Goal: Task Accomplishment & Management: Use online tool/utility

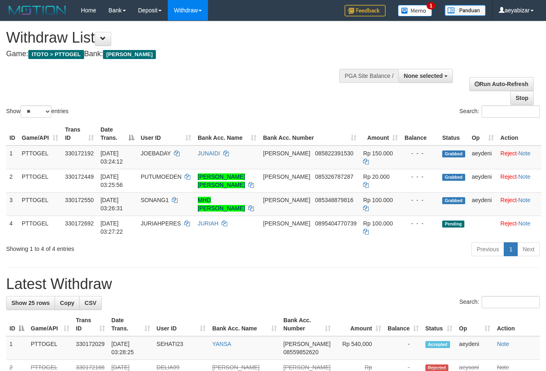
select select
select select "**"
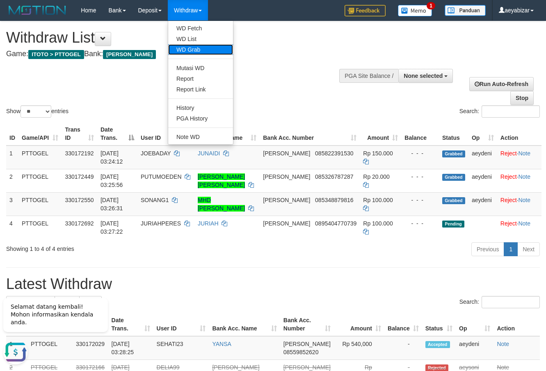
click at [196, 53] on link "WD Grab" at bounding box center [200, 49] width 65 height 11
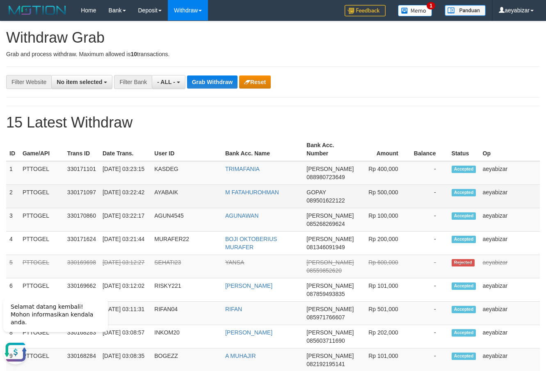
click at [11, 209] on td "3" at bounding box center [12, 219] width 13 height 23
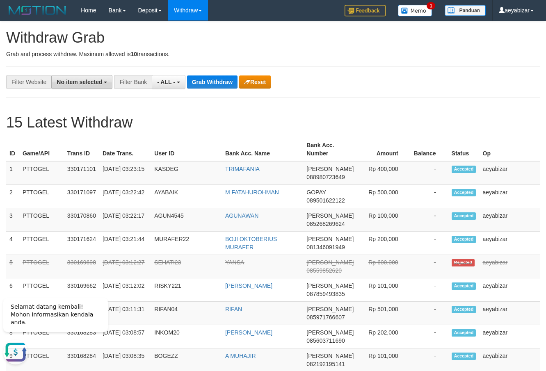
click at [84, 84] on span "No item selected" at bounding box center [80, 82] width 46 height 7
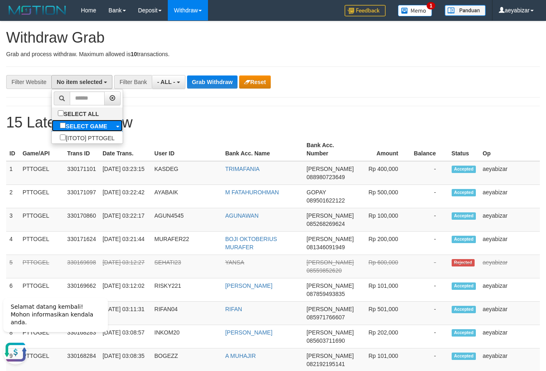
click at [66, 128] on b "SELECT GAME" at bounding box center [86, 126] width 41 height 7
select select "***"
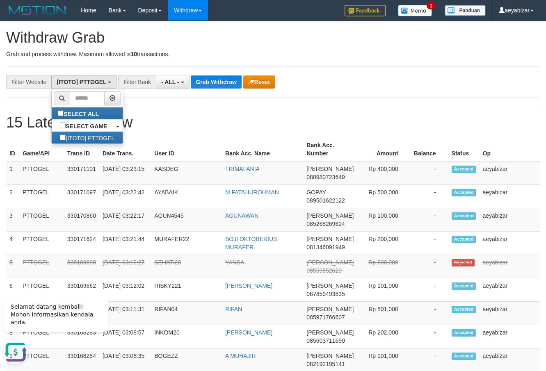
click at [187, 122] on h1 "15 Latest Withdraw" at bounding box center [272, 122] width 533 height 16
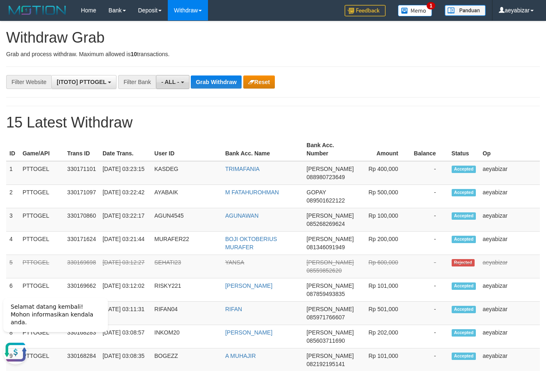
click at [168, 86] on button "- ALL -" at bounding box center [172, 82] width 33 height 14
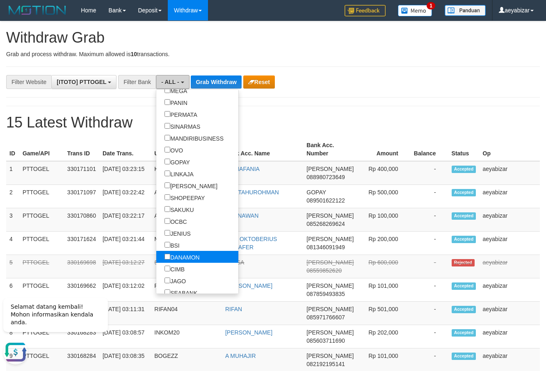
scroll to position [157, 0]
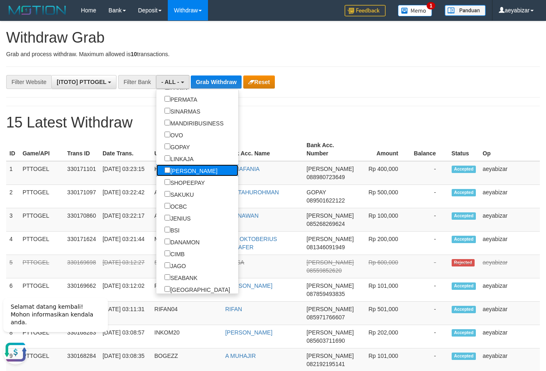
click at [156, 175] on label "[PERSON_NAME]" at bounding box center [190, 170] width 69 height 12
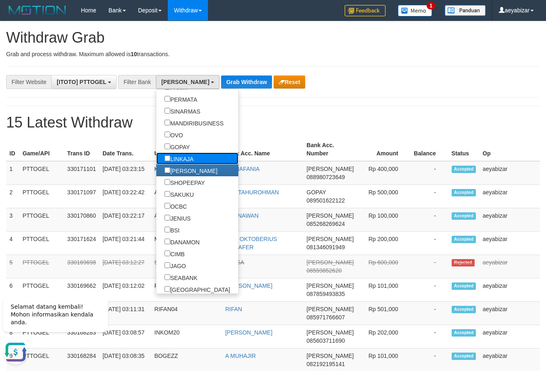
click at [156, 159] on label "LINKAJA" at bounding box center [179, 159] width 46 height 12
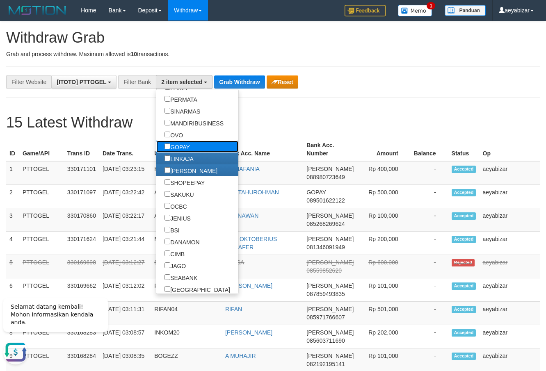
click at [156, 143] on label "GOPAY" at bounding box center [177, 147] width 42 height 12
click at [156, 135] on label "OVO" at bounding box center [173, 135] width 35 height 12
select select "***"
drag, startPoint x: 264, startPoint y: 129, endPoint x: 262, endPoint y: 122, distance: 6.9
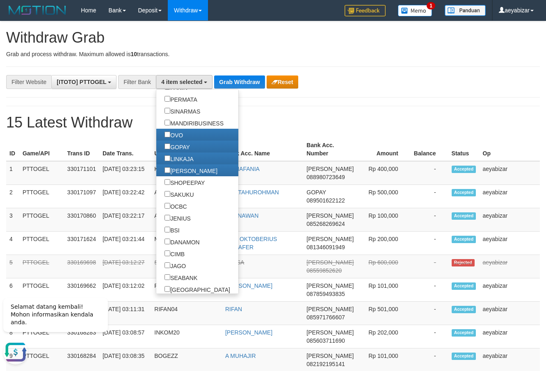
click at [264, 127] on h1 "15 Latest Withdraw" at bounding box center [272, 122] width 533 height 16
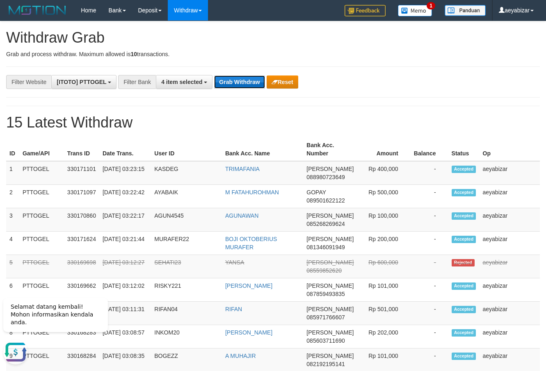
click at [240, 82] on button "Grab Withdraw" at bounding box center [239, 81] width 50 height 13
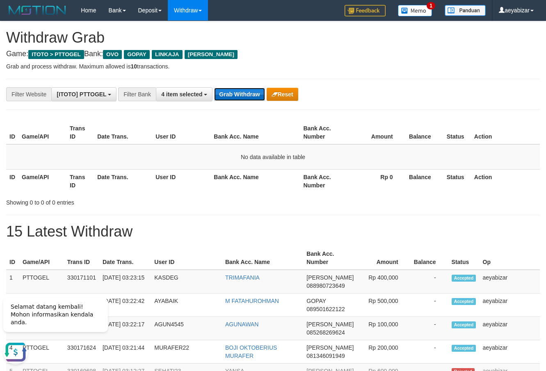
click at [231, 91] on button "Grab Withdraw" at bounding box center [239, 94] width 50 height 13
drag, startPoint x: 346, startPoint y: 111, endPoint x: 230, endPoint y: 109, distance: 116.4
click at [228, 96] on button "Grab Withdraw" at bounding box center [239, 94] width 50 height 13
drag, startPoint x: 410, startPoint y: 72, endPoint x: 279, endPoint y: 96, distance: 133.7
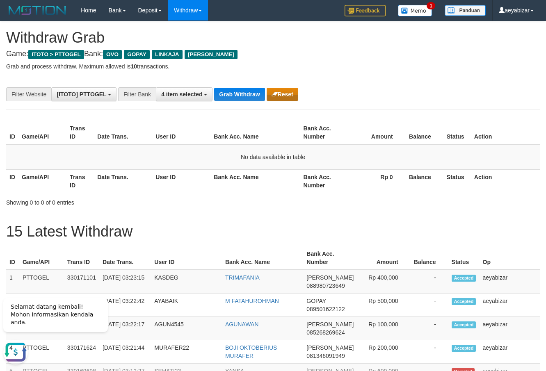
click at [241, 93] on button "Grab Withdraw" at bounding box center [239, 94] width 50 height 13
click at [362, 123] on th "Amount" at bounding box center [376, 132] width 57 height 23
click at [240, 98] on button "Grab Withdraw" at bounding box center [239, 94] width 50 height 13
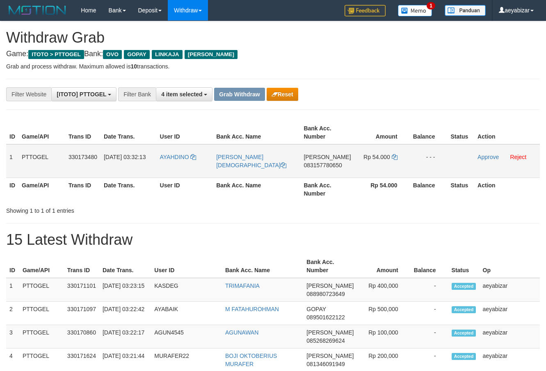
scroll to position [119, 0]
drag, startPoint x: 194, startPoint y: 148, endPoint x: 372, endPoint y: 157, distance: 178.2
click at [372, 157] on tr "1 PTTOGEL 330173480 [DATE] 03:32:13 [PERSON_NAME] [PERSON_NAME] [DEMOGRAPHIC_DA…" at bounding box center [272, 161] width 533 height 34
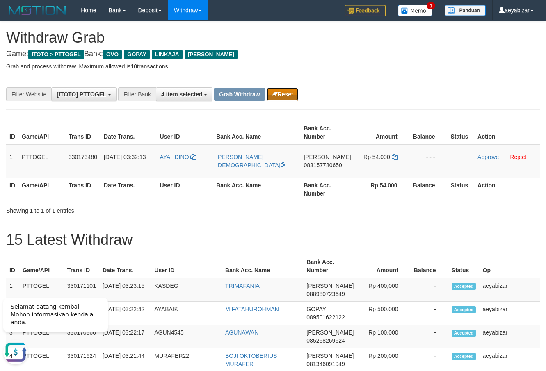
click at [294, 95] on button "Reset" at bounding box center [282, 94] width 32 height 13
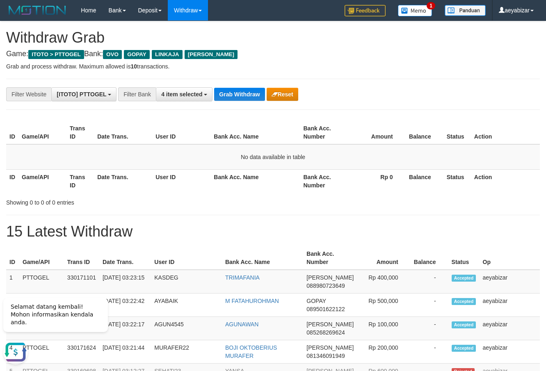
click at [224, 93] on button "Grab Withdraw" at bounding box center [239, 94] width 50 height 13
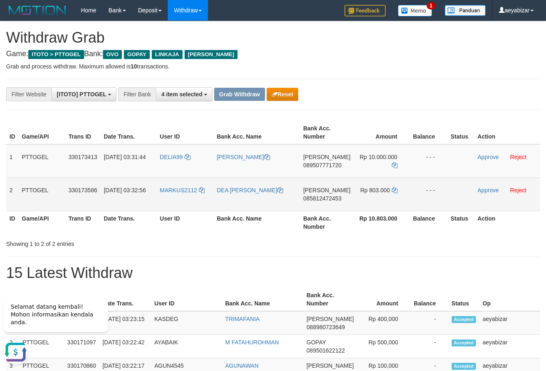
drag, startPoint x: 227, startPoint y: 165, endPoint x: 307, endPoint y: 209, distance: 91.5
click at [396, 202] on tbody "1 PTTOGEL 330173413 [DATE] 03:31:44 DELIA99 [PERSON_NAME] 089507771720 Rp 10.00…" at bounding box center [272, 177] width 533 height 67
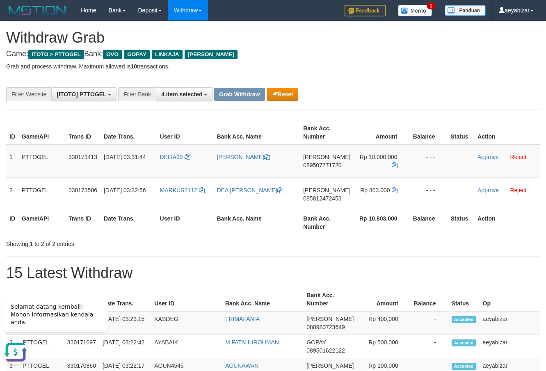
click at [409, 98] on div "**********" at bounding box center [227, 94] width 455 height 14
click at [397, 101] on div "**********" at bounding box center [227, 94] width 455 height 14
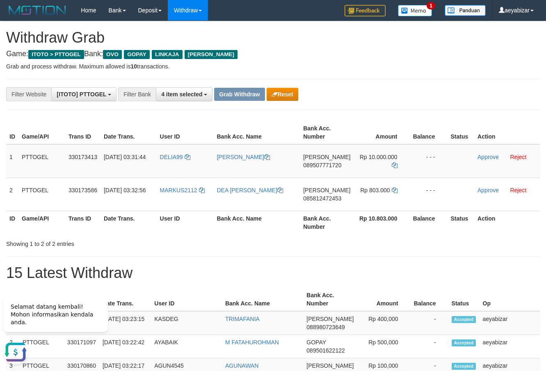
click at [385, 68] on p "Grab and process withdraw. Maximum allowed is 10 transactions." at bounding box center [272, 66] width 533 height 8
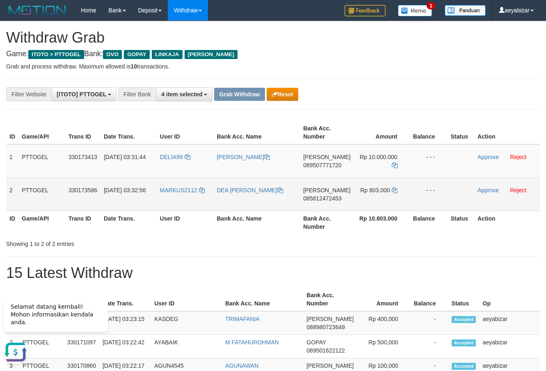
click at [329, 198] on span "085812472453" at bounding box center [322, 198] width 38 height 7
copy span "085812472453"
click at [392, 190] on icon at bounding box center [395, 190] width 6 height 6
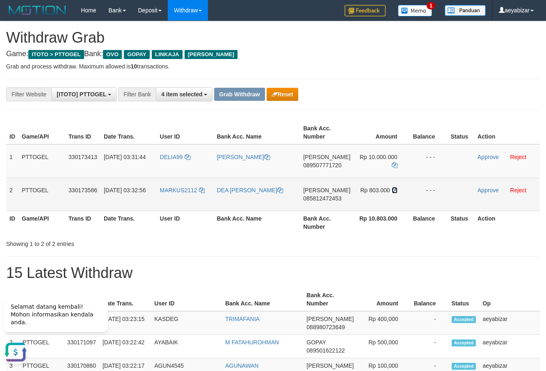
click at [392, 190] on icon at bounding box center [395, 190] width 6 height 6
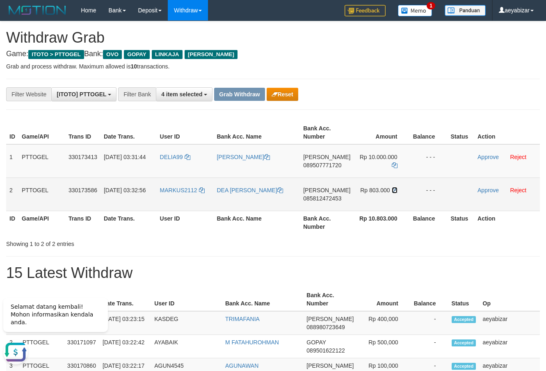
click at [392, 190] on icon at bounding box center [395, 190] width 6 height 6
click at [486, 193] on link "Approve" at bounding box center [487, 190] width 21 height 7
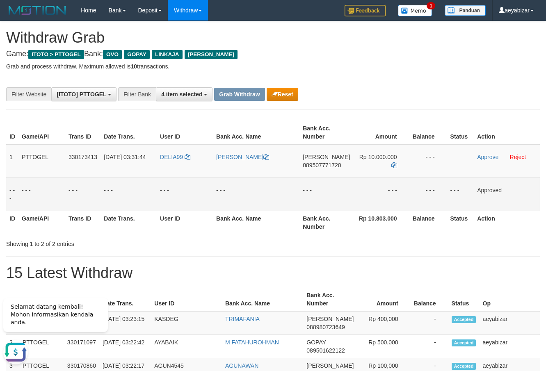
click at [373, 273] on h1 "15 Latest Withdraw" at bounding box center [272, 273] width 533 height 16
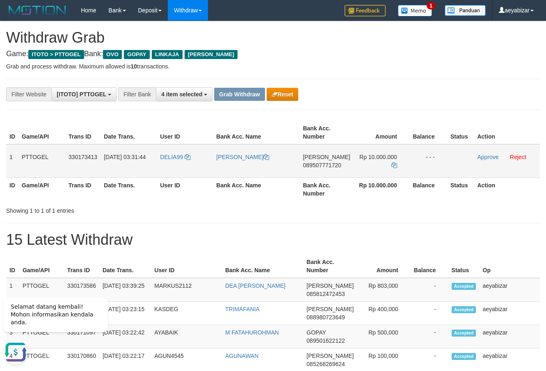
click at [328, 166] on span "089507771720" at bounding box center [322, 165] width 38 height 7
copy span "089507771720"
click at [335, 165] on span "089507771720" at bounding box center [322, 165] width 38 height 7
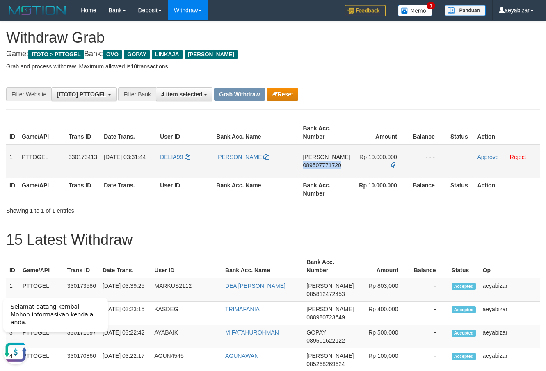
copy span "089507771720"
click at [331, 164] on span "089507771720" at bounding box center [322, 165] width 38 height 7
copy span "089507771720"
click at [394, 165] on icon at bounding box center [394, 165] width 6 height 6
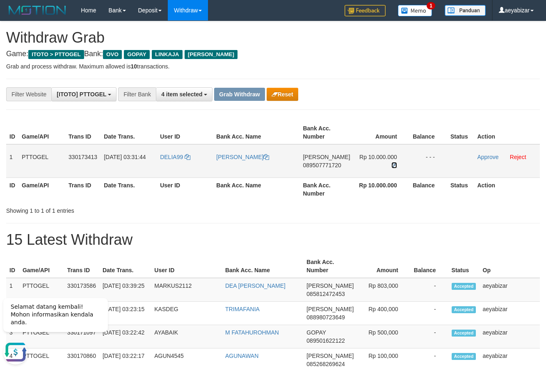
click at [394, 165] on icon at bounding box center [394, 165] width 6 height 6
click at [494, 158] on link "Approve" at bounding box center [487, 157] width 21 height 7
